Goal: Task Accomplishment & Management: Use online tool/utility

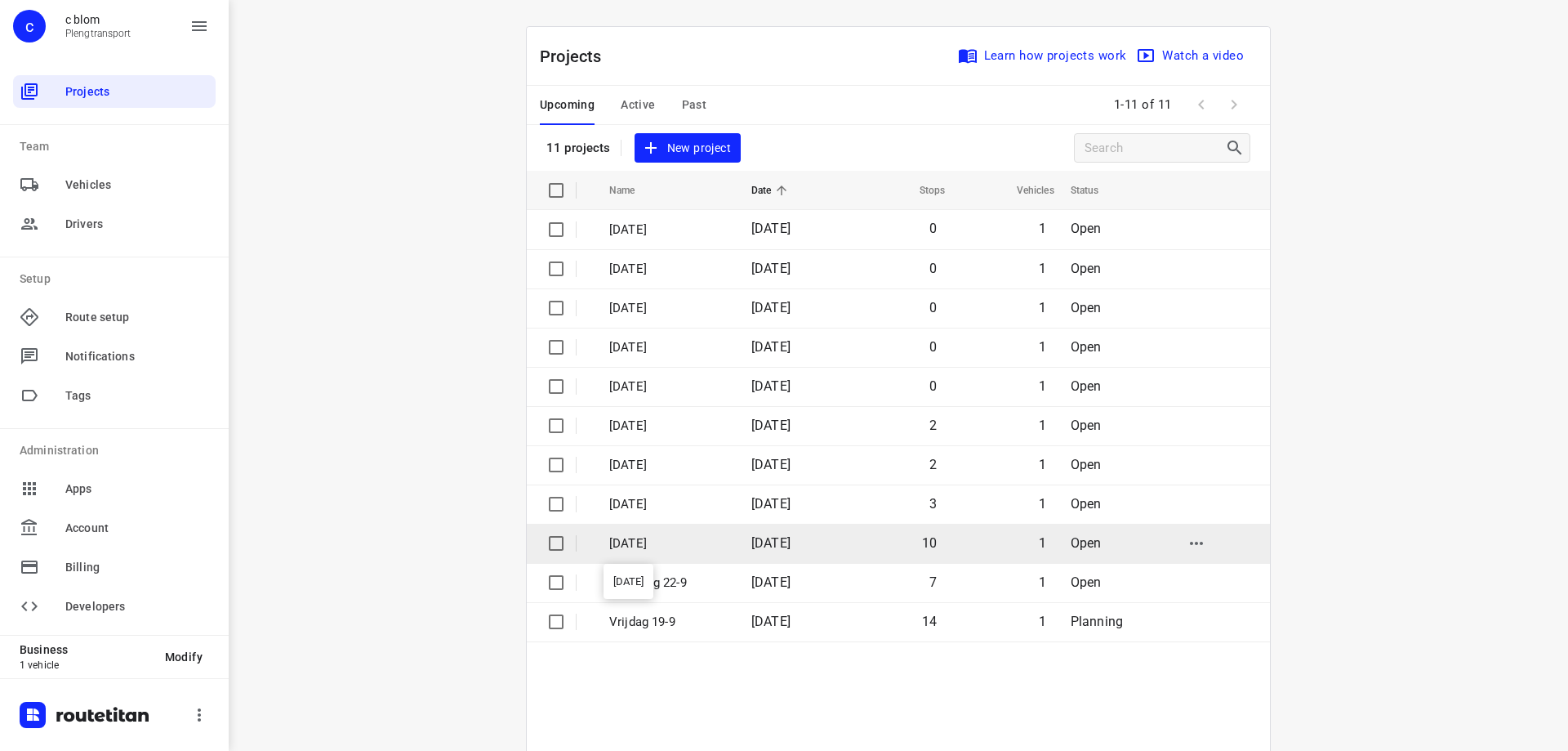
click at [708, 540] on p "[DATE]" at bounding box center [669, 544] width 118 height 19
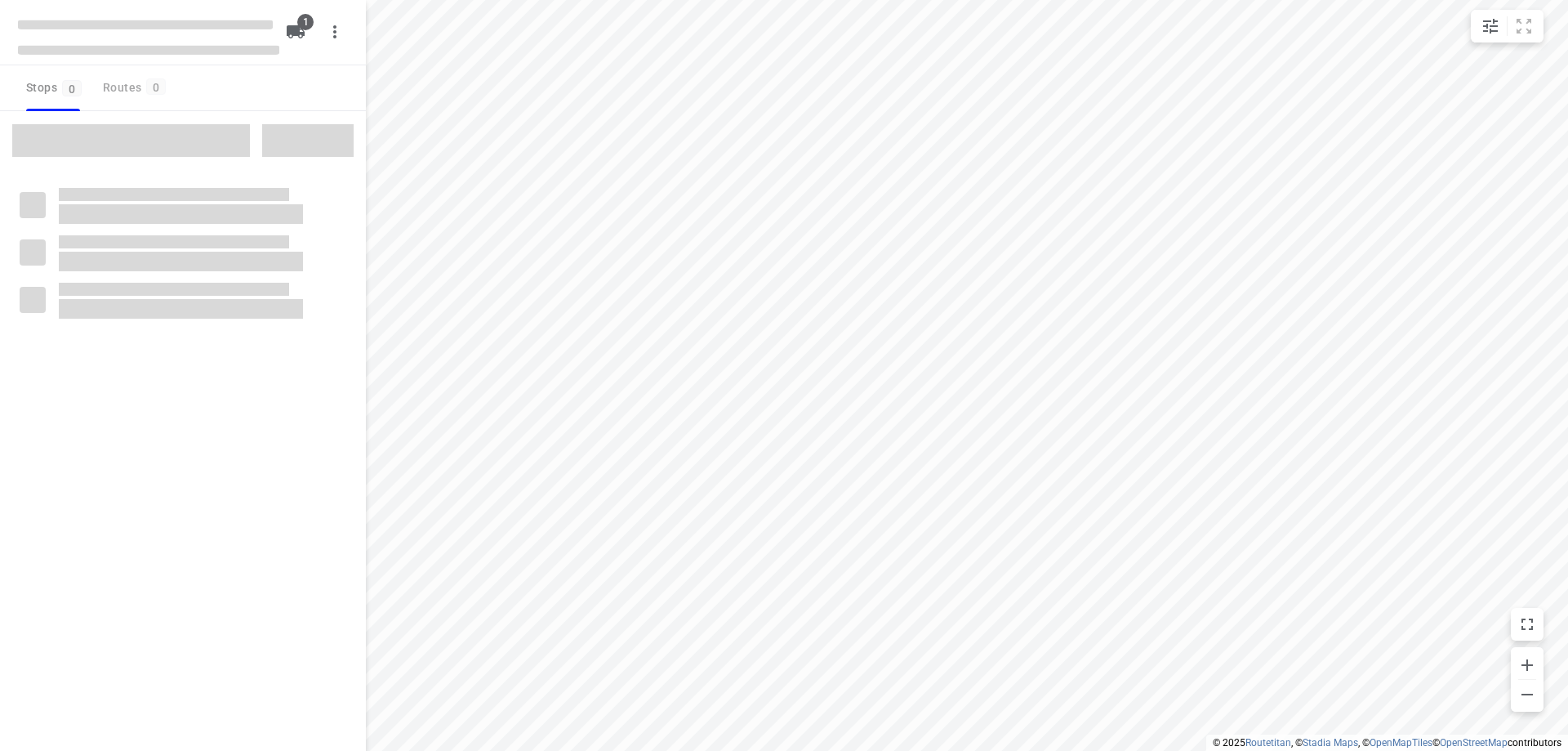
type input "distance"
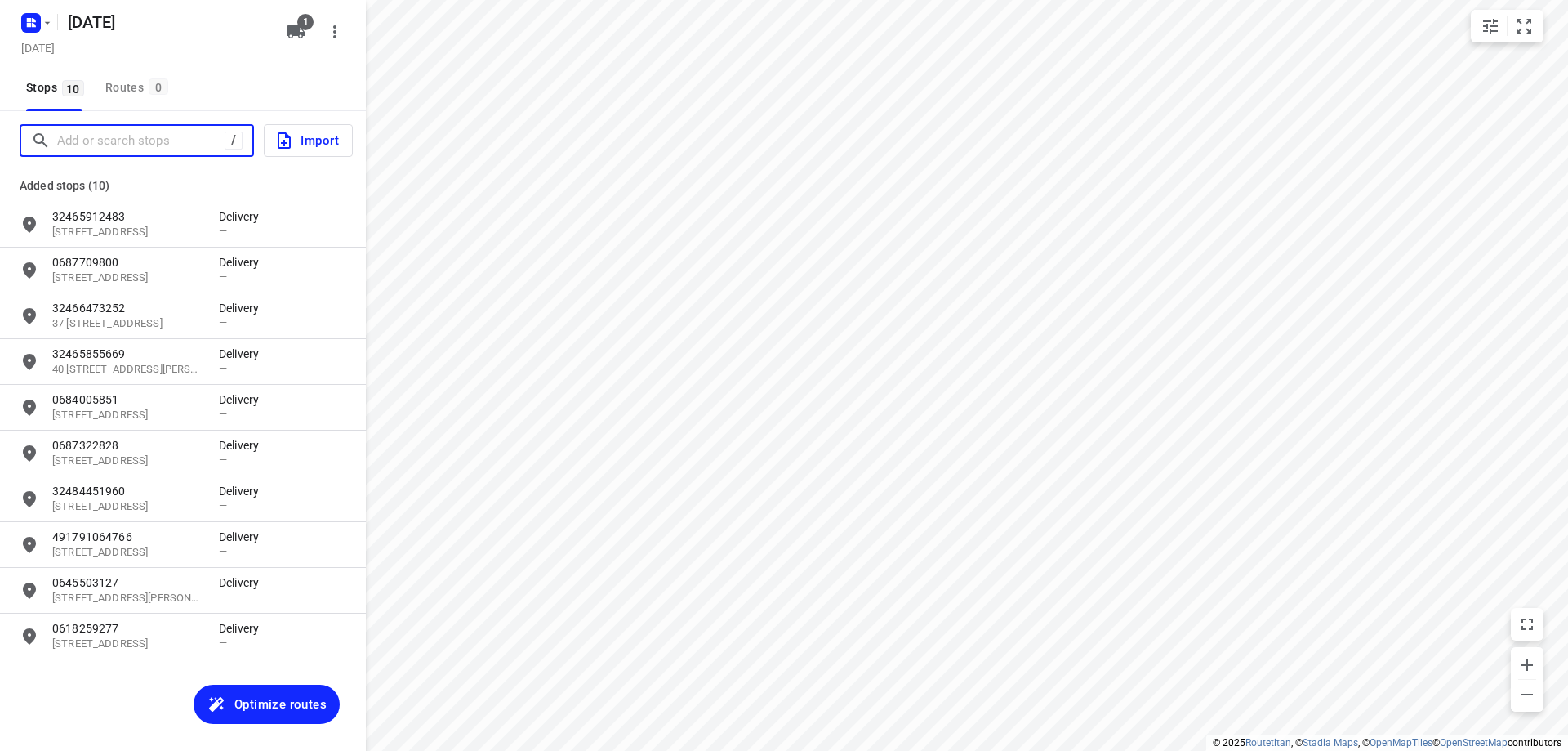
click at [147, 140] on input "Add or search stops" at bounding box center [140, 141] width 168 height 25
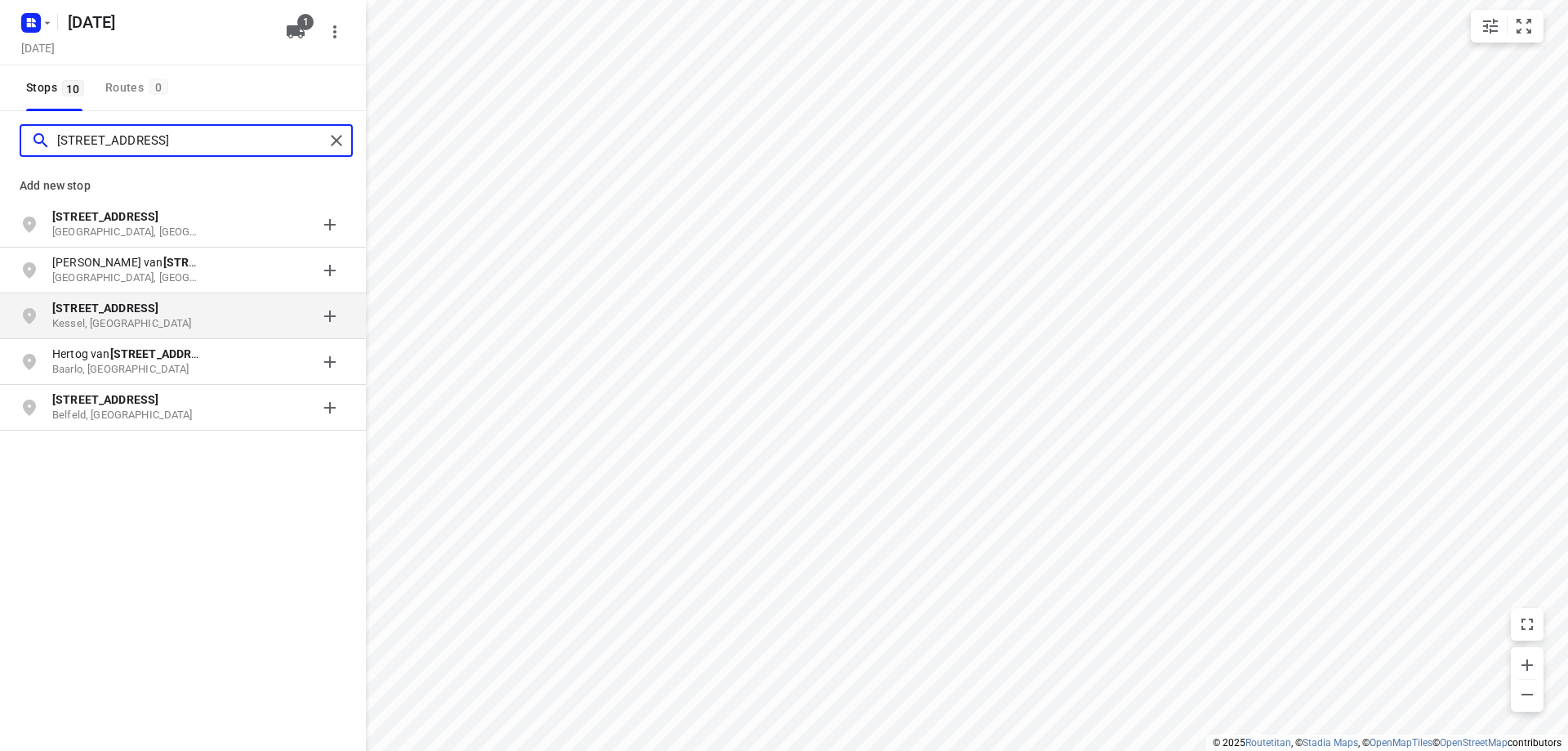
type input "[STREET_ADDRESS]"
click at [141, 307] on p "[STREET_ADDRESS]" at bounding box center [128, 308] width 150 height 16
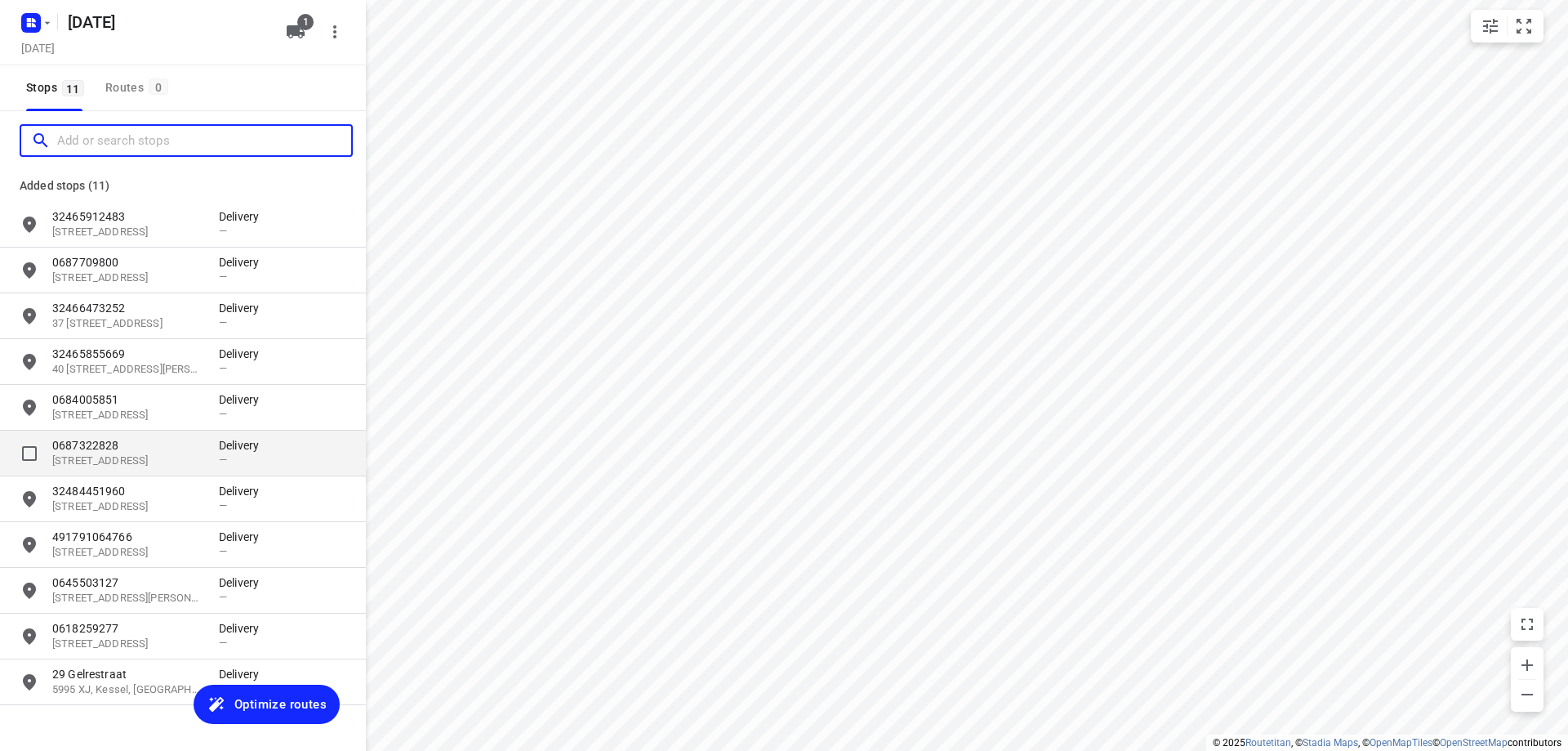
scroll to position [43, 0]
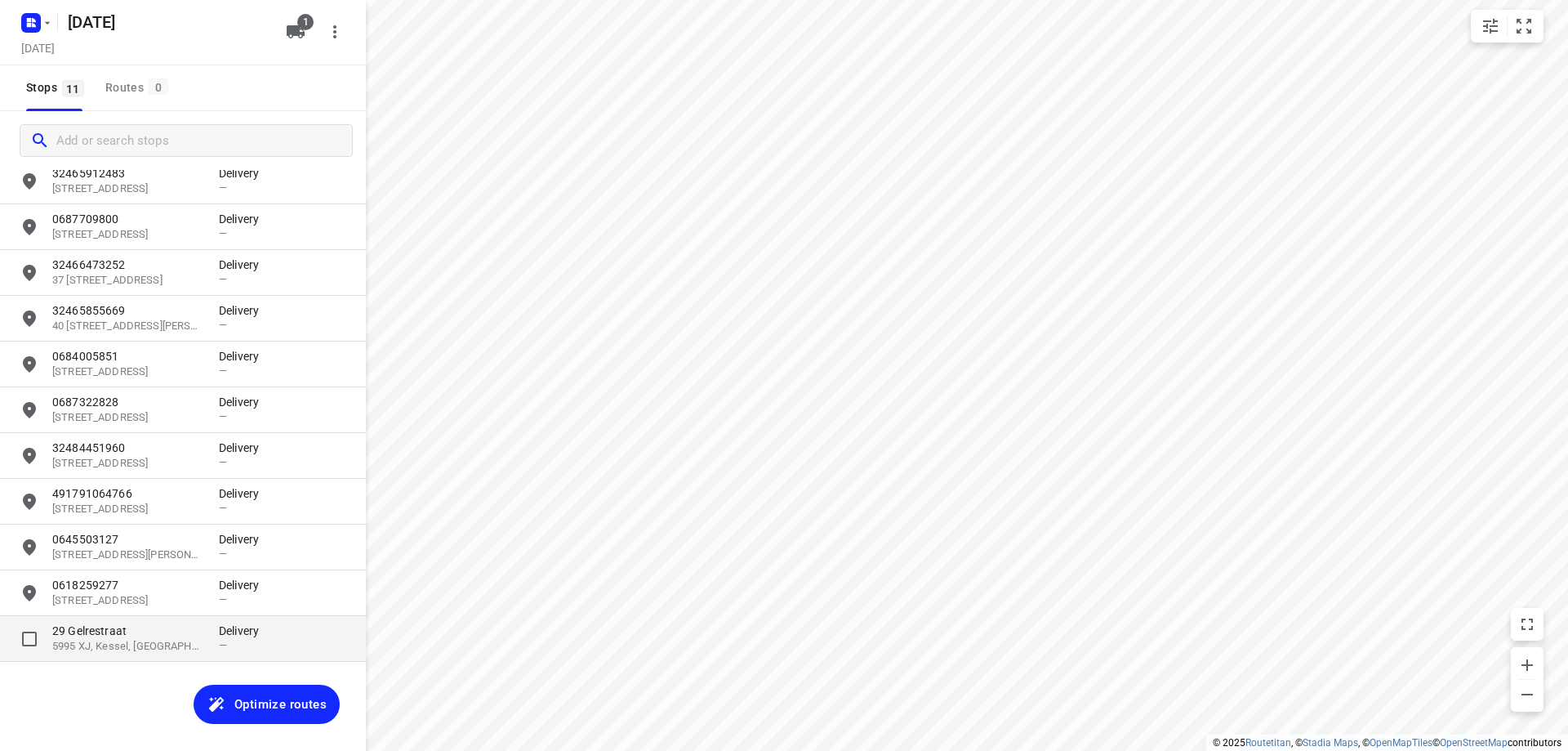
click at [152, 637] on p "29 Gelrestraat" at bounding box center [128, 631] width 150 height 16
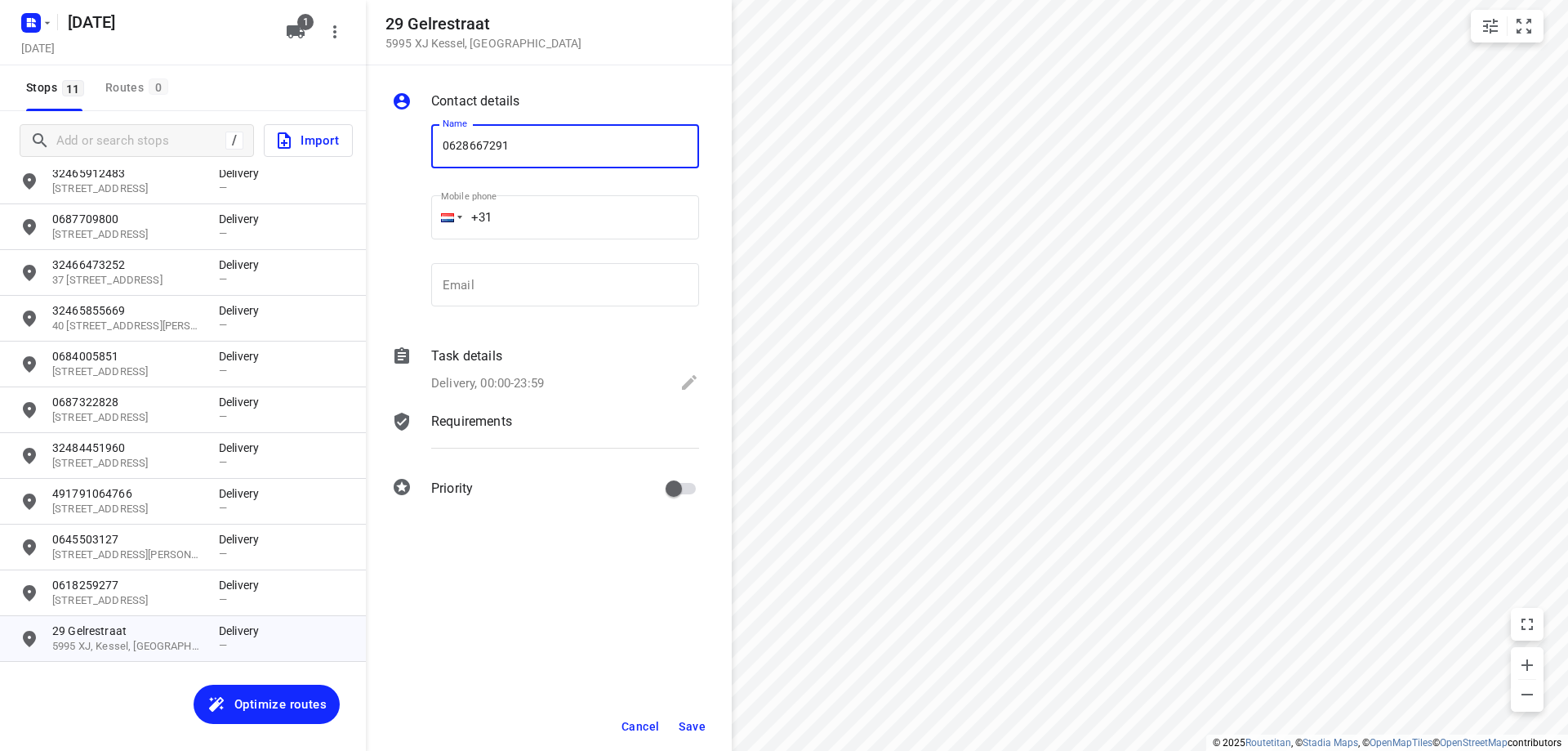
type input "0628667291"
click at [699, 715] on button "Save" at bounding box center [692, 726] width 40 height 29
